Goal: Task Accomplishment & Management: Complete application form

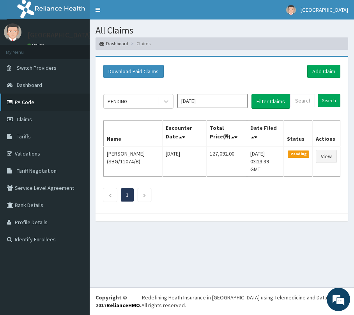
click at [24, 103] on link "PA Code" at bounding box center [45, 101] width 90 height 17
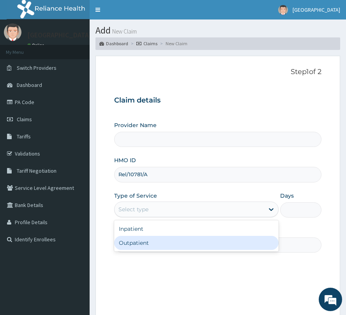
type input "[GEOGRAPHIC_DATA]"
click at [139, 242] on div "Outpatient" at bounding box center [196, 243] width 164 height 14
type input "1"
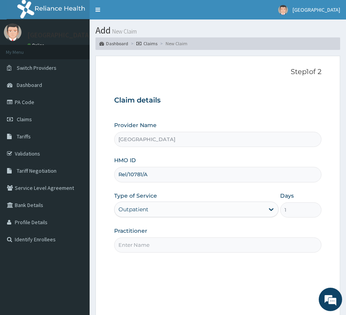
click at [139, 242] on input "Practitioner" at bounding box center [217, 244] width 207 height 15
type input "Dr. Olum"
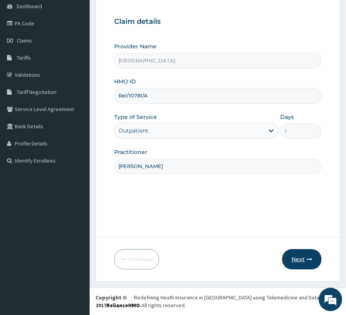
click at [294, 251] on button "Next" at bounding box center [301, 259] width 39 height 20
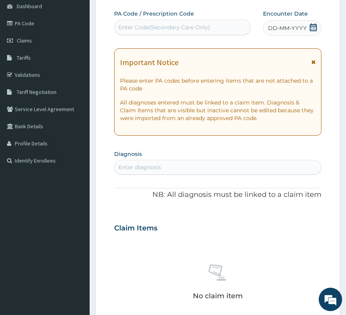
scroll to position [0, 0]
click at [193, 31] on div "Enter Code(Secondary Care Only)" at bounding box center [163, 27] width 91 height 8
paste input "PA/8BA843"
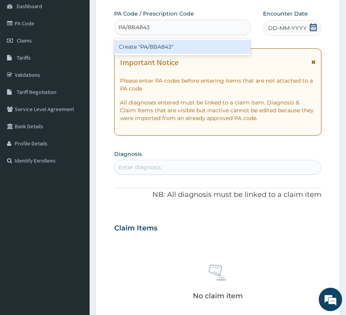
type input "PA/8BA843"
click at [148, 47] on div "Create "PA/8BA843"" at bounding box center [182, 47] width 136 height 14
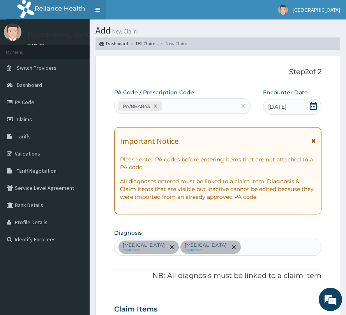
click at [99, 10] on link "Toggle navigation" at bounding box center [98, 9] width 16 height 19
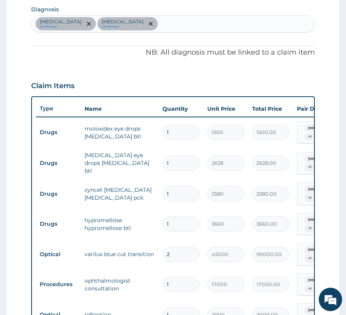
scroll to position [259, 0]
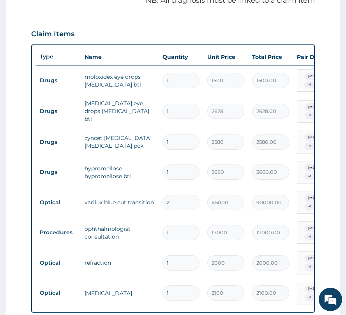
click at [166, 195] on input "2" at bounding box center [180, 202] width 37 height 15
type input "1"
type input "45000.00"
type input "1"
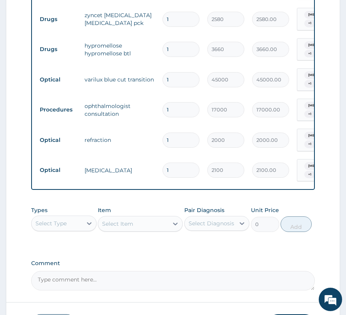
scroll to position [415, 0]
